Goal: Task Accomplishment & Management: Use online tool/utility

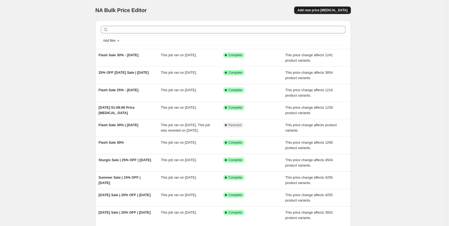
click at [330, 11] on span "Add new price [MEDICAL_DATA]" at bounding box center [322, 10] width 50 height 4
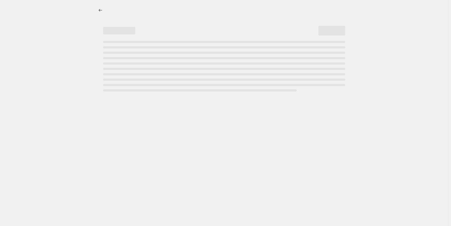
select select "percentage"
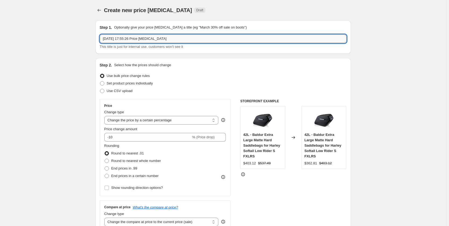
click at [193, 37] on input "[DATE] 17:55:26 Price [MEDICAL_DATA]" at bounding box center [223, 38] width 247 height 9
paste input "EARLY AUTUMN SALE"
click at [151, 37] on input "EARLY AUTUMN SALE" at bounding box center [223, 38] width 247 height 9
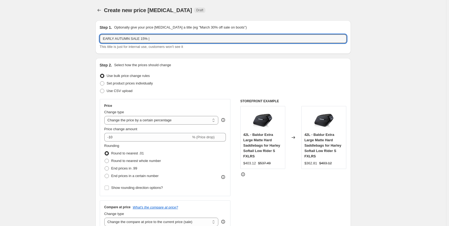
drag, startPoint x: 142, startPoint y: 39, endPoint x: 83, endPoint y: 37, distance: 58.9
paste input "arly Autumn Sale"
click at [161, 39] on input "Early Autumn Sale 15% |" at bounding box center [223, 38] width 247 height 9
type input "Early Autumn Sale 15% | [DATE]"
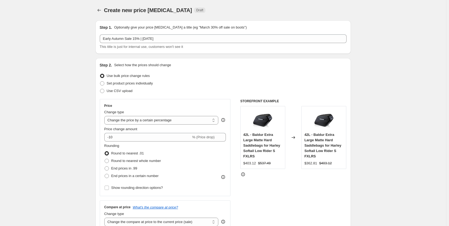
click at [141, 121] on select "Change the price to a certain amount Change the price by a certain amount Chang…" at bounding box center [161, 120] width 114 height 9
select select "pcap"
click at [105, 116] on select "Change the price to a certain amount Change the price by a certain amount Chang…" at bounding box center [161, 120] width 114 height 9
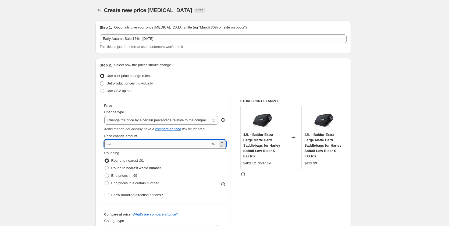
click at [116, 143] on input "-20" at bounding box center [157, 144] width 106 height 9
type input "-2"
type input "-15"
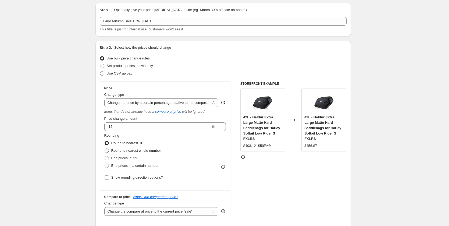
scroll to position [27, 0]
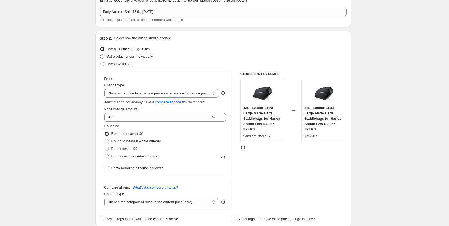
click at [128, 150] on span "End prices in .99" at bounding box center [124, 148] width 26 height 4
click at [105, 147] on input "End prices in .99" at bounding box center [105, 146] width 0 height 0
radio input "true"
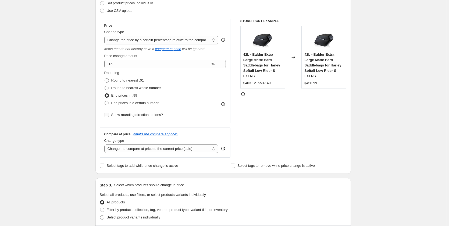
scroll to position [81, 0]
click at [128, 151] on select "Change the compare at price to the current price (sale) Change the compare at p…" at bounding box center [161, 148] width 114 height 9
select select "no_change"
click at [105, 144] on select "Change the compare at price to the current price (sale) Change the compare at p…" at bounding box center [161, 148] width 114 height 9
click at [63, 129] on div "Create new price change job. This page is ready Create new price change job Dra…" at bounding box center [223, 198] width 446 height 558
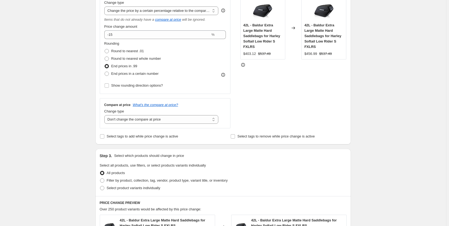
scroll to position [161, 0]
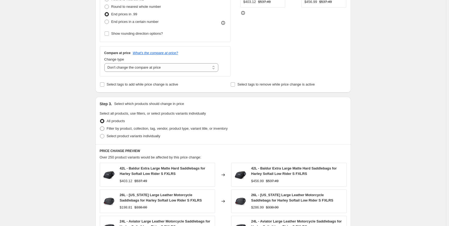
click at [127, 127] on span "Filter by product, collection, tag, vendor, product type, variant title, or inv…" at bounding box center [167, 128] width 121 height 4
click at [100, 127] on input "Filter by product, collection, tag, vendor, product type, variant title, or inv…" at bounding box center [100, 126] width 0 height 0
radio input "true"
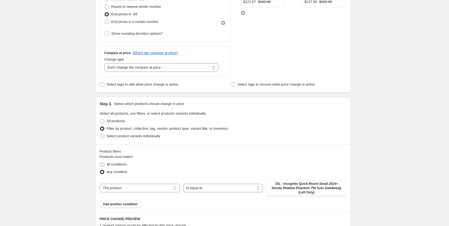
click at [117, 167] on label "all conditions" at bounding box center [113, 164] width 27 height 8
click at [100, 162] on input "all conditions" at bounding box center [100, 162] width 0 height 0
radio input "true"
click at [133, 189] on select "The product The product's collection The product's tag The product's vendor The…" at bounding box center [140, 188] width 80 height 9
select select "tag"
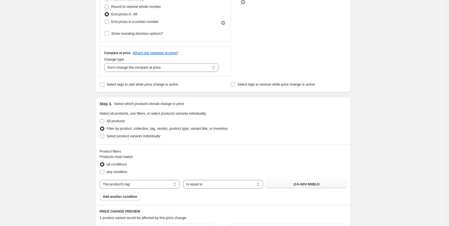
click at [297, 184] on span "@A-ADV-SHIELD" at bounding box center [306, 184] width 26 height 4
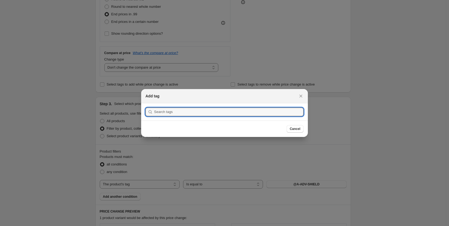
click at [237, 107] on section "Submit" at bounding box center [224, 111] width 167 height 17
drag, startPoint x: 236, startPoint y: 112, endPoint x: 240, endPoint y: 108, distance: 5.5
click at [236, 112] on input ":r2f:" at bounding box center [228, 111] width 149 height 9
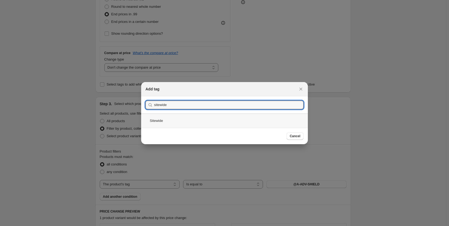
type input "sitewide"
click at [175, 120] on div "Sitewide" at bounding box center [224, 120] width 167 height 14
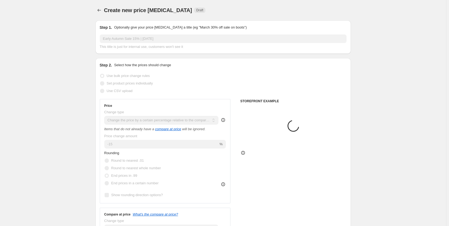
scroll to position [161, 0]
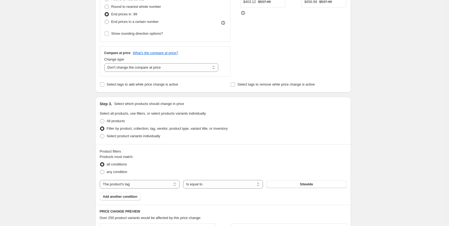
click at [397, 132] on div "Create new price change job. This page is ready Create new price change job Dra…" at bounding box center [223, 148] width 446 height 619
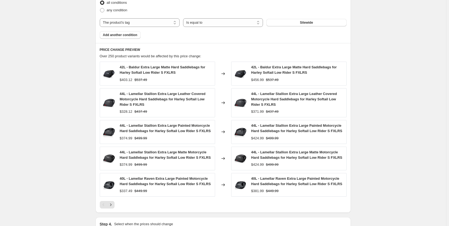
scroll to position [371, 0]
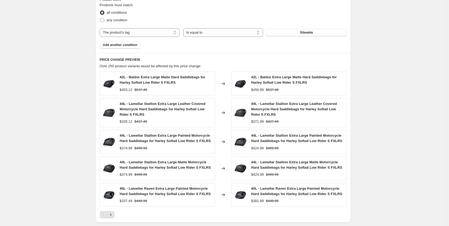
scroll to position [398, 0]
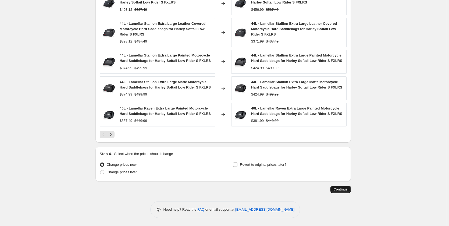
click at [338, 189] on span "Continue" at bounding box center [340, 189] width 14 height 4
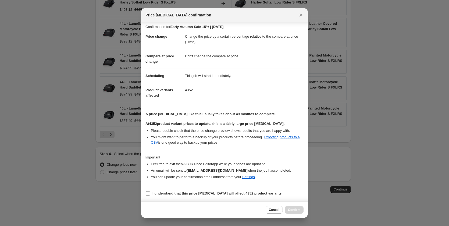
scroll to position [8, 0]
click at [186, 194] on b "I understand that this price change job will affect 4352 product variants" at bounding box center [216, 193] width 129 height 4
click at [150, 194] on input "I understand that this price change job will affect 4352 product variants" at bounding box center [148, 193] width 4 height 4
checkbox input "true"
click at [296, 211] on span "Confirm" at bounding box center [294, 209] width 12 height 4
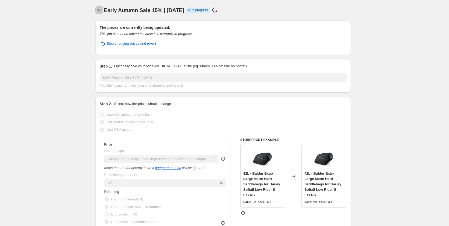
click at [100, 10] on icon "Price change jobs" at bounding box center [98, 10] width 5 height 5
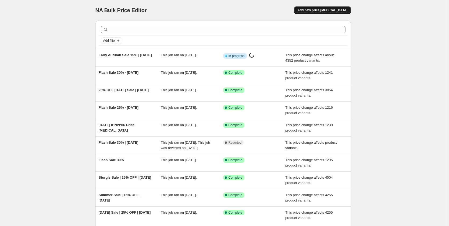
click at [317, 11] on span "Add new price change job" at bounding box center [322, 10] width 50 height 4
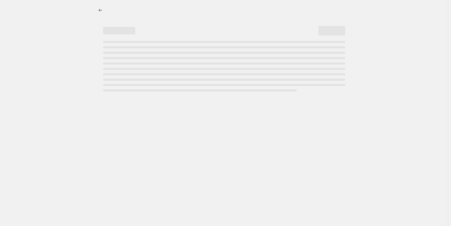
select select "percentage"
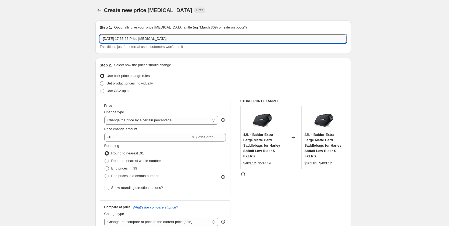
click at [160, 39] on input "4 Sept 2025, 17:55:26 Price change job" at bounding box center [223, 38] width 247 height 9
type input "Flash Sale 25% Off | 4-Sept-2025"
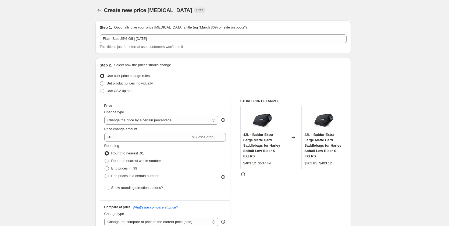
click at [164, 126] on div "Price change amount" at bounding box center [165, 128] width 122 height 5
click at [163, 119] on select "Change the price to a certain amount Change the price by a certain amount Chang…" at bounding box center [161, 120] width 114 height 9
select select "pcap"
click at [105, 116] on select "Change the price to a certain amount Change the price by a certain amount Chang…" at bounding box center [161, 120] width 114 height 9
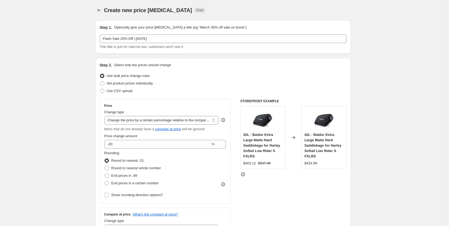
click at [162, 118] on select "Change the price to a certain amount Change the price by a certain amount Chang…" at bounding box center [161, 120] width 114 height 9
click at [135, 147] on input "-20" at bounding box center [157, 144] width 106 height 9
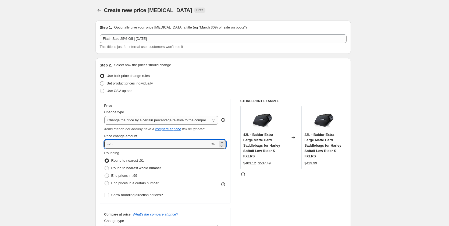
type input "-25"
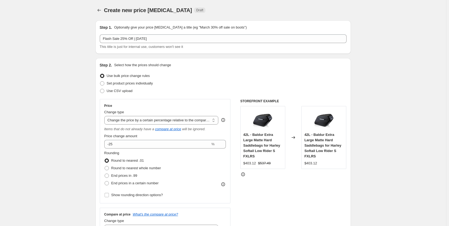
click at [123, 177] on span "End prices in .99" at bounding box center [124, 175] width 26 height 4
click at [105, 174] on input "End prices in .99" at bounding box center [105, 173] width 0 height 0
radio input "true"
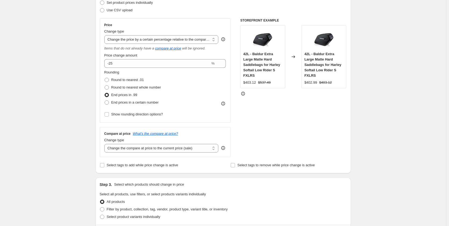
scroll to position [134, 0]
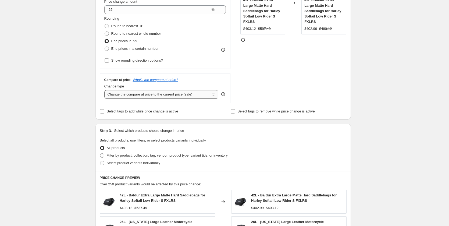
click at [139, 95] on select "Change the compare at price to the current price (sale) Change the compare at p…" at bounding box center [161, 94] width 114 height 9
select select "no_change"
click at [105, 90] on select "Change the compare at price to the current price (sale) Change the compare at p…" at bounding box center [161, 94] width 114 height 9
click at [34, 116] on div "Create new price change job. This page is ready Create new price change job Dra…" at bounding box center [223, 145] width 446 height 558
click at [115, 155] on span "Filter by product, collection, tag, vendor, product type, variant title, or inv…" at bounding box center [167, 155] width 121 height 4
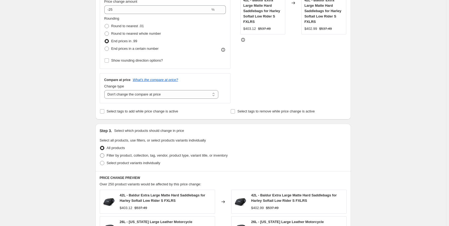
click at [100, 153] on input "Filter by product, collection, tag, vendor, product type, variant title, or inv…" at bounding box center [100, 153] width 0 height 0
radio input "true"
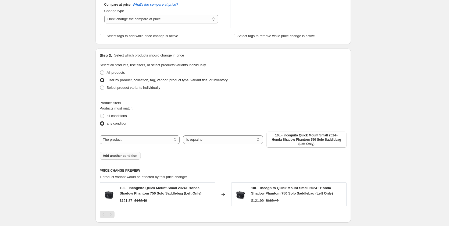
scroll to position [215, 0]
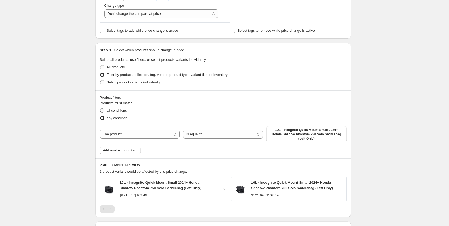
click at [117, 112] on span "all conditions" at bounding box center [117, 110] width 20 height 4
click at [100, 109] on input "all conditions" at bounding box center [100, 108] width 0 height 0
radio input "true"
click at [196, 134] on select "Is equal to Is not equal to" at bounding box center [223, 134] width 80 height 9
click at [157, 133] on select "The product The product's collection The product's tag The product's vendor The…" at bounding box center [140, 134] width 80 height 9
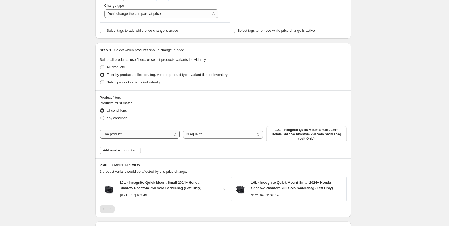
select select "tag"
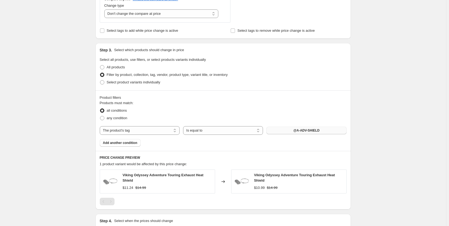
click at [291, 131] on button "@A-ADV-SHIELD" at bounding box center [306, 131] width 80 height 8
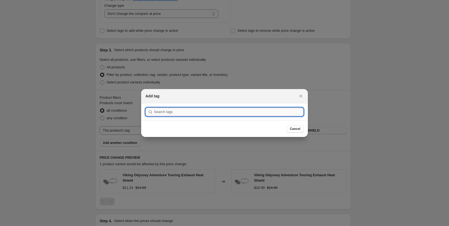
click at [179, 110] on input ":r59:" at bounding box center [228, 111] width 149 height 9
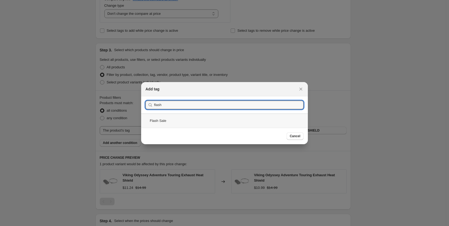
type input "flash"
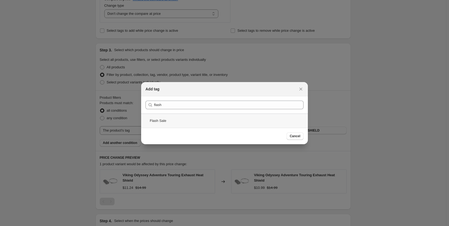
click at [244, 116] on div "Flash Sale" at bounding box center [224, 120] width 167 height 14
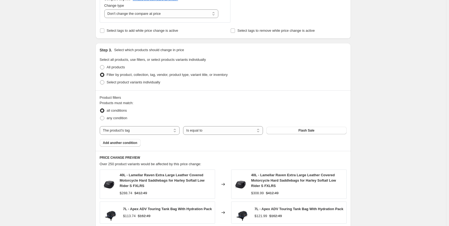
click at [397, 113] on div "Create new price change job. This page is ready Create new price change job Dra…" at bounding box center [223, 93] width 446 height 617
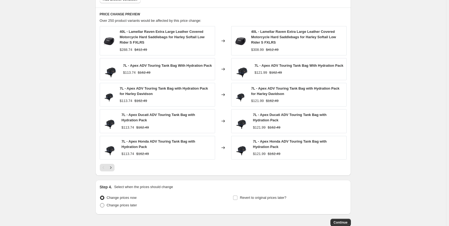
scroll to position [393, 0]
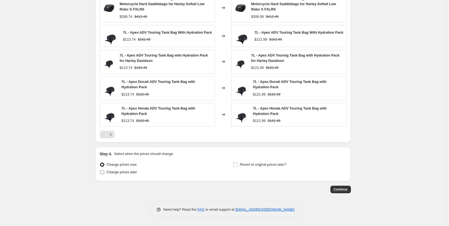
click at [131, 173] on span "Change prices later" at bounding box center [122, 172] width 30 height 4
click at [100, 170] on input "Change prices later" at bounding box center [100, 170] width 0 height 0
radio input "true"
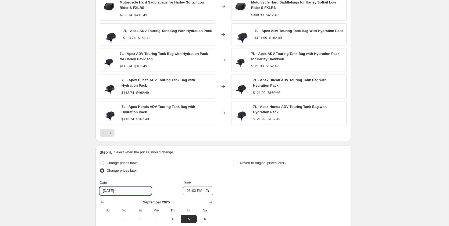
click at [125, 193] on input "9/5/2025" at bounding box center [126, 190] width 52 height 9
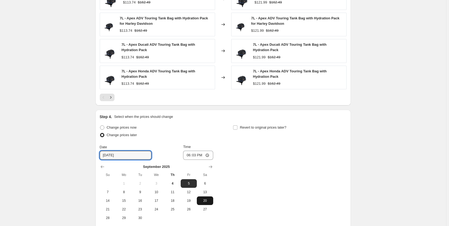
scroll to position [447, 0]
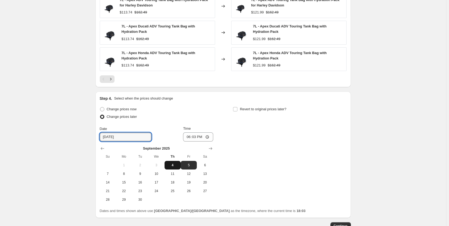
click at [176, 169] on button "4" at bounding box center [172, 165] width 16 height 9
type input "9/4/2025"
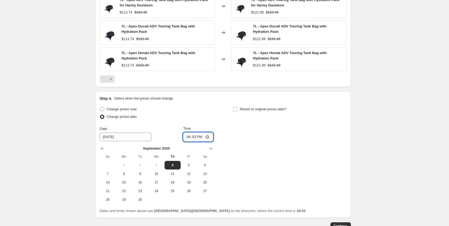
click at [188, 139] on input "18:03" at bounding box center [198, 136] width 30 height 9
type input "19:03"
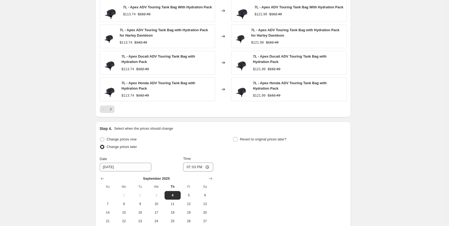
scroll to position [484, 0]
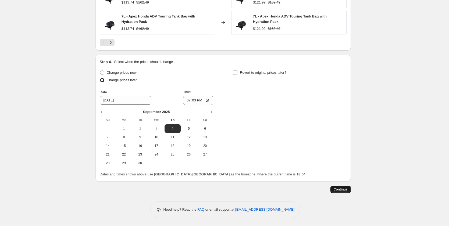
click at [344, 189] on span "Continue" at bounding box center [340, 189] width 14 height 4
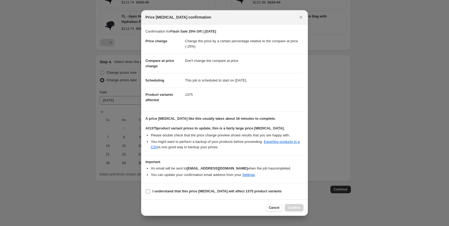
click at [157, 188] on span "I understand that this price change job will affect 1375 product variants" at bounding box center [216, 190] width 129 height 5
click at [150, 189] on input "I understand that this price change job will affect 1375 product variants" at bounding box center [148, 191] width 4 height 4
checkbox input "true"
click at [296, 208] on span "Confirm" at bounding box center [294, 207] width 12 height 4
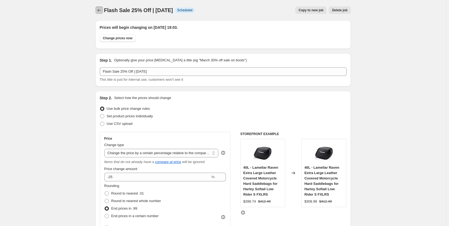
click at [102, 10] on icon "Price change jobs" at bounding box center [98, 10] width 5 height 5
